Goal: Information Seeking & Learning: Learn about a topic

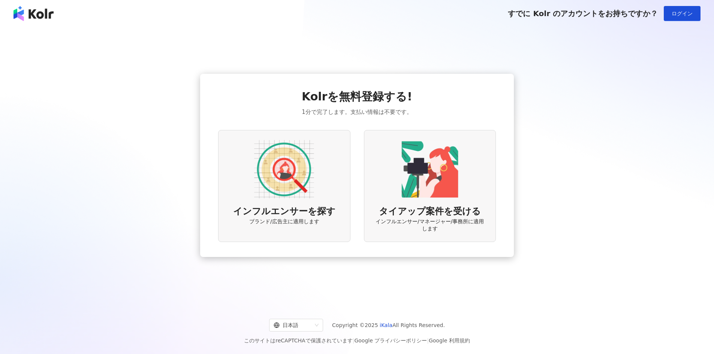
click at [292, 173] on img at bounding box center [284, 169] width 60 height 60
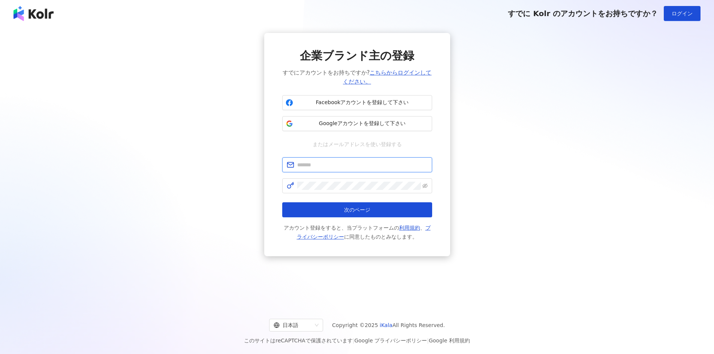
click at [347, 164] on input "text" at bounding box center [362, 165] width 130 height 8
click at [369, 126] on span "Googleアカウントを登録して下さい" at bounding box center [362, 123] width 133 height 7
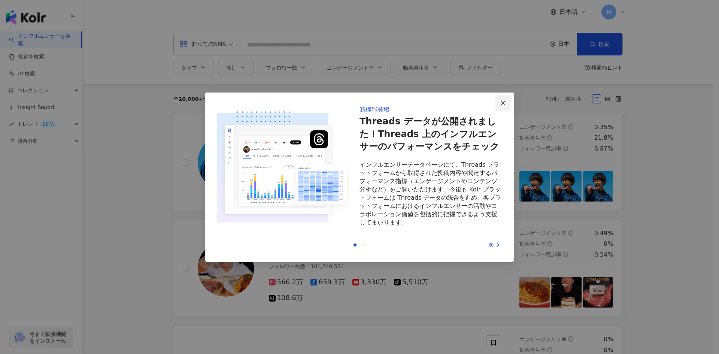
click at [502, 100] on icon "close" at bounding box center [503, 103] width 6 height 6
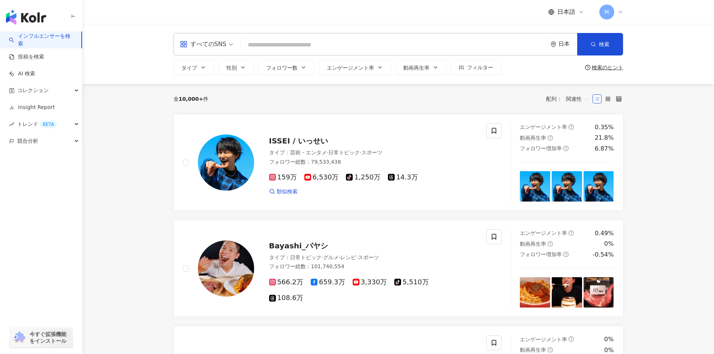
click at [269, 47] on input "search" at bounding box center [394, 45] width 301 height 14
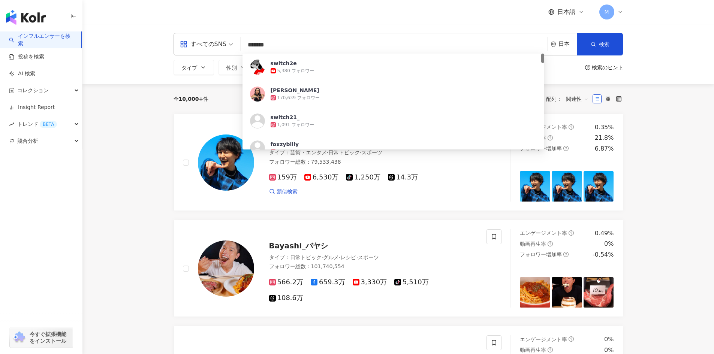
type input "*******"
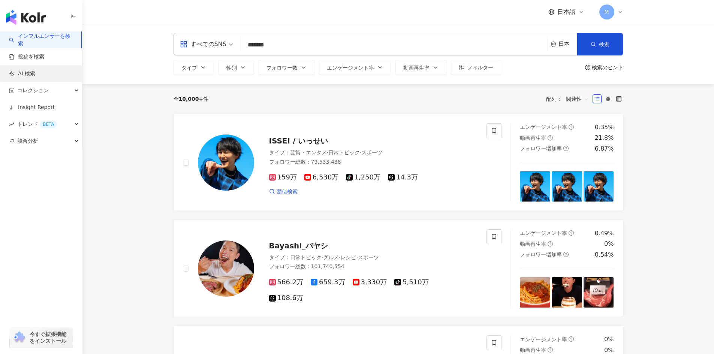
click at [35, 72] on link "AI 検索" at bounding box center [22, 73] width 26 height 7
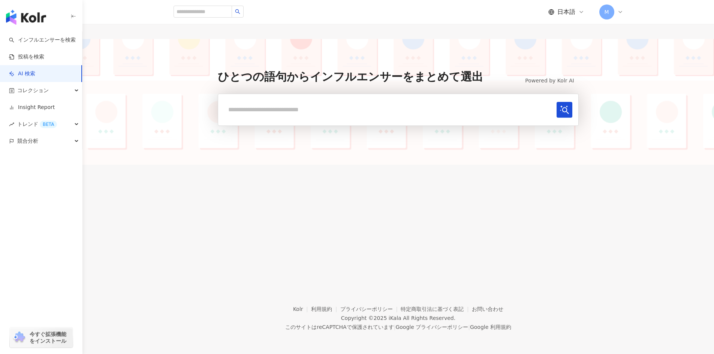
click at [359, 107] on input "text" at bounding box center [388, 109] width 329 height 15
type input "*******"
click at [564, 114] on button "submit" at bounding box center [564, 110] width 16 height 16
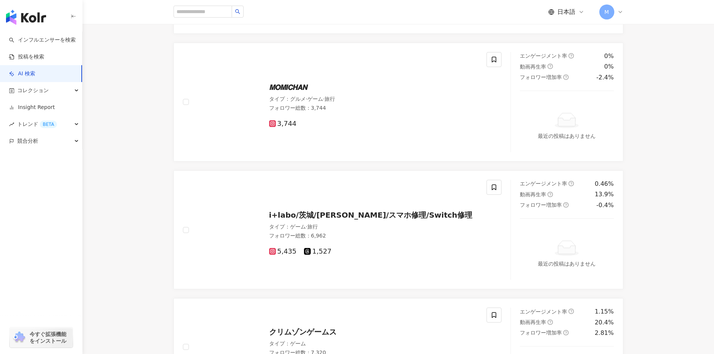
scroll to position [1836, 0]
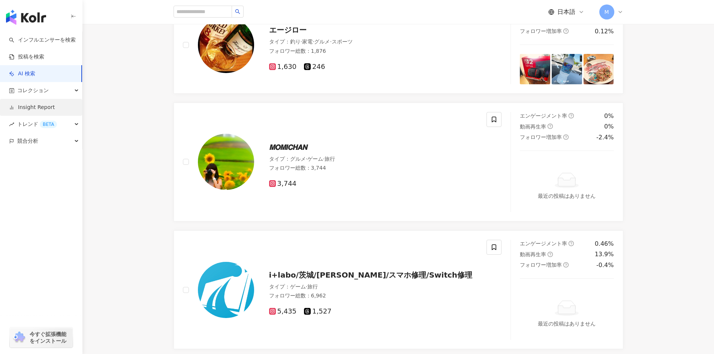
click at [41, 108] on link "Insight Report" at bounding box center [32, 107] width 46 height 7
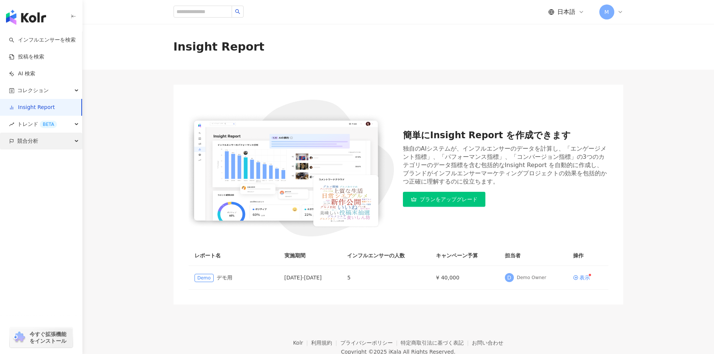
click at [38, 146] on span "競合分析" at bounding box center [27, 141] width 21 height 17
click at [55, 158] on link "アカウント分析" at bounding box center [36, 157] width 37 height 7
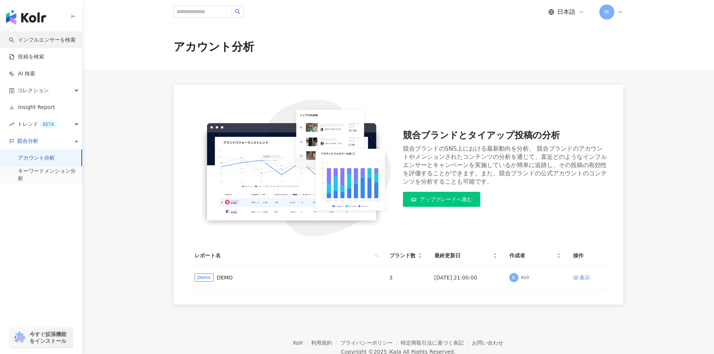
click at [51, 41] on link "インフルエンサーを検索" at bounding box center [42, 39] width 67 height 7
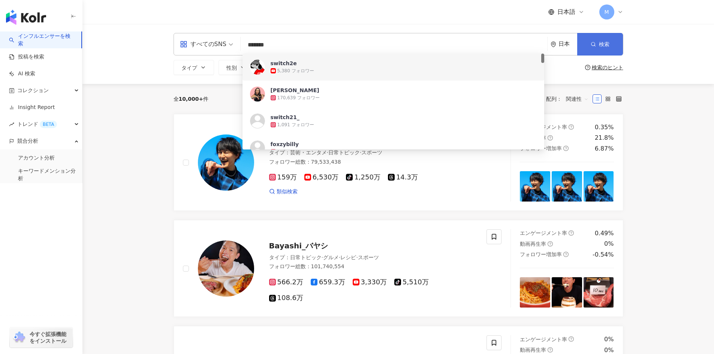
type input "*******"
click at [617, 39] on button "検索" at bounding box center [600, 44] width 46 height 22
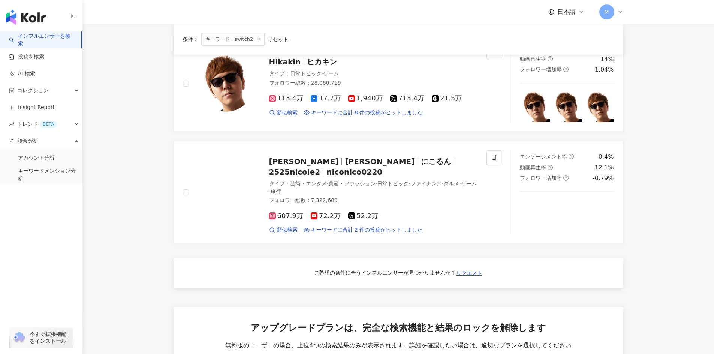
scroll to position [251, 0]
